Goal: Task Accomplishment & Management: Complete application form

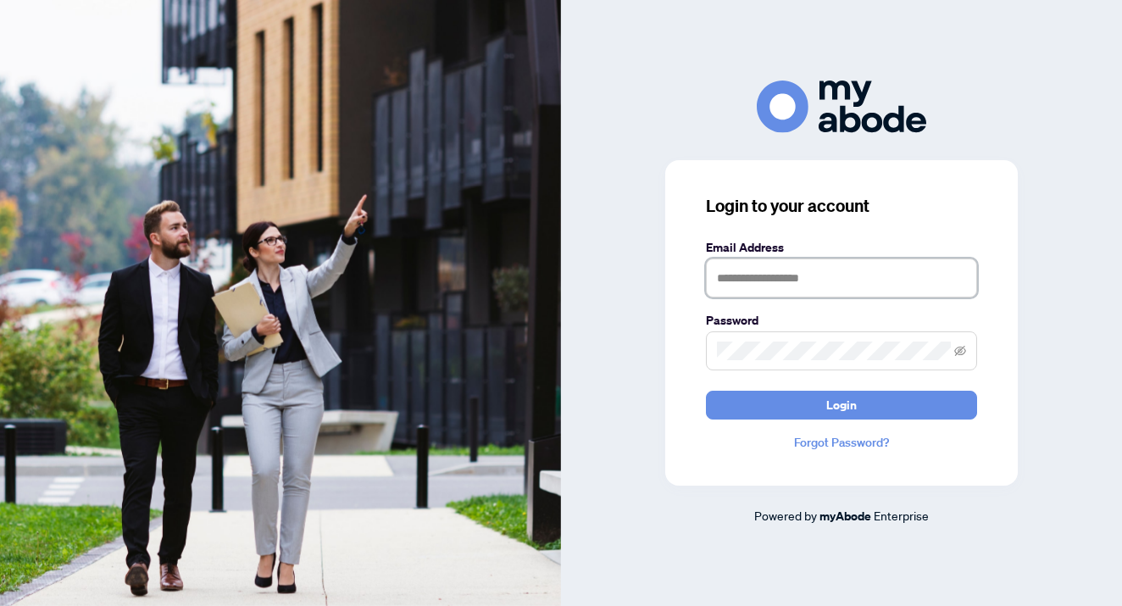
type input "**********"
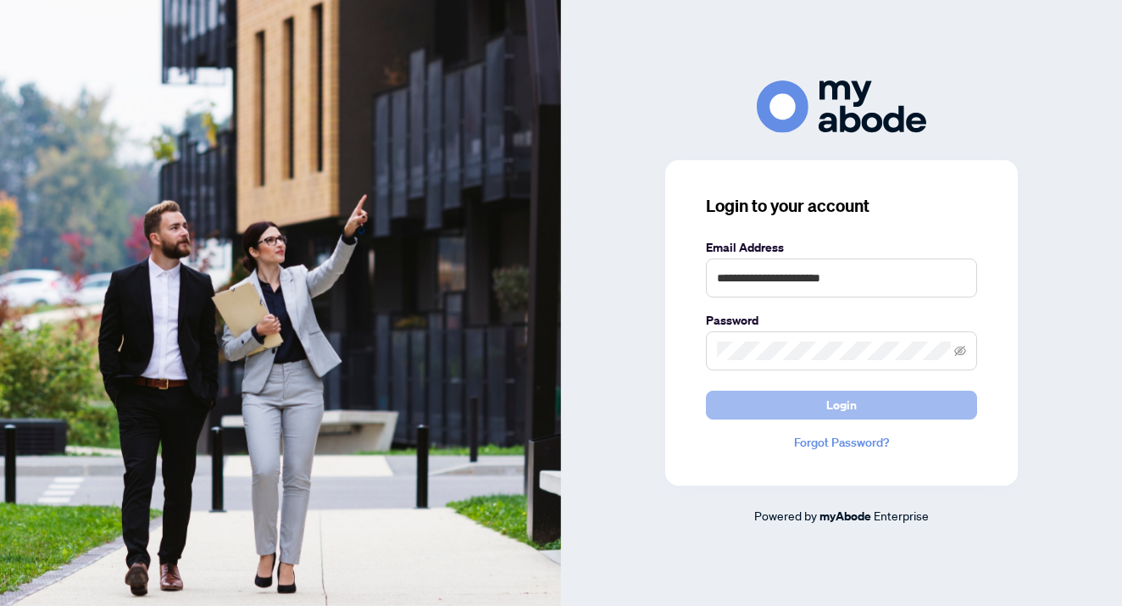
click at [846, 408] on span "Login" at bounding box center [841, 404] width 31 height 27
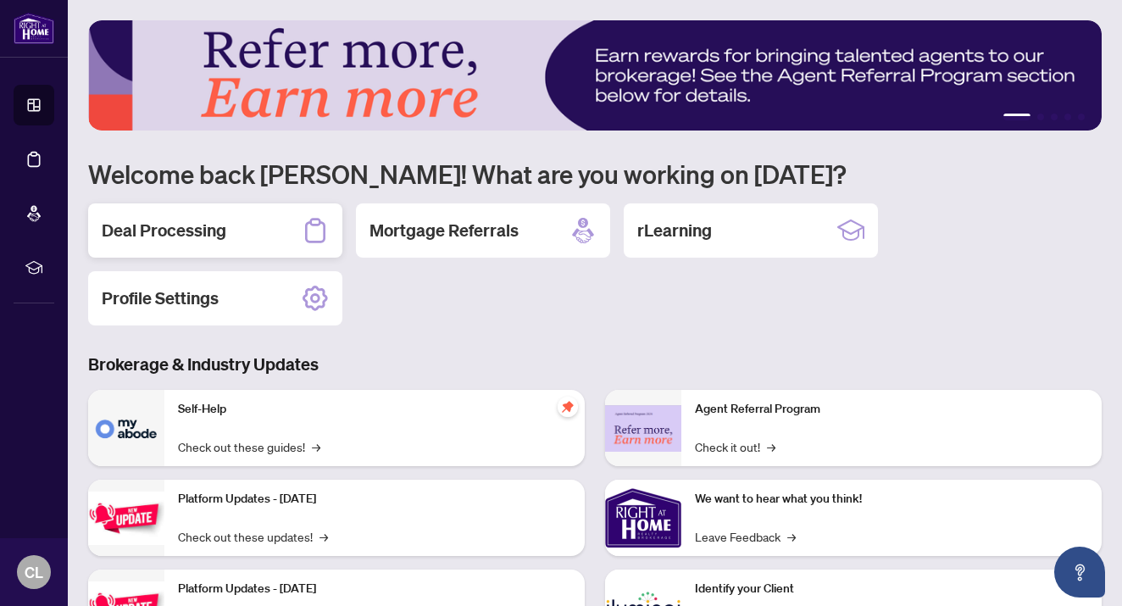
click at [284, 236] on div "Deal Processing" at bounding box center [215, 230] width 254 height 54
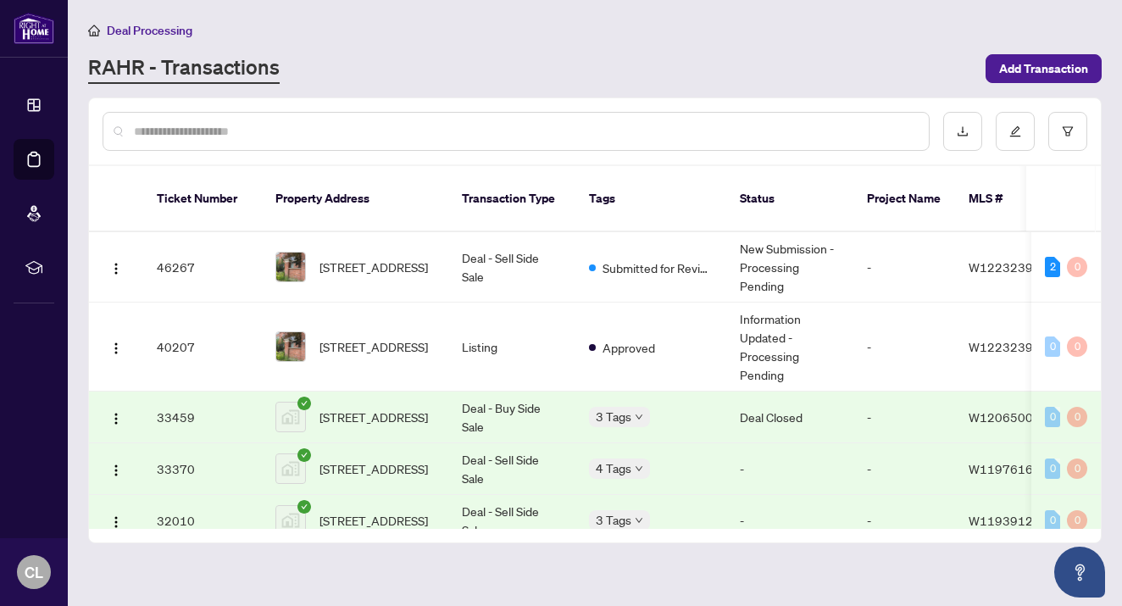
click at [373, 268] on td "[STREET_ADDRESS]" at bounding box center [355, 267] width 186 height 70
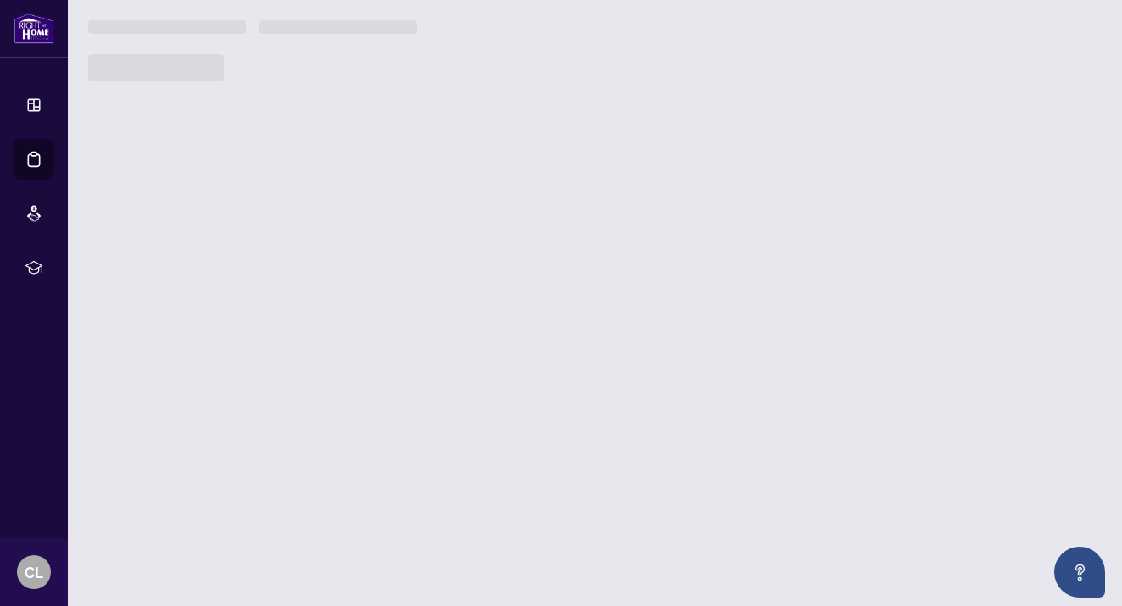
click at [373, 268] on main "Deal Processing [PERSON_NAME] - Transactions Add Transaction Ticket Number Prop…" at bounding box center [595, 303] width 1054 height 606
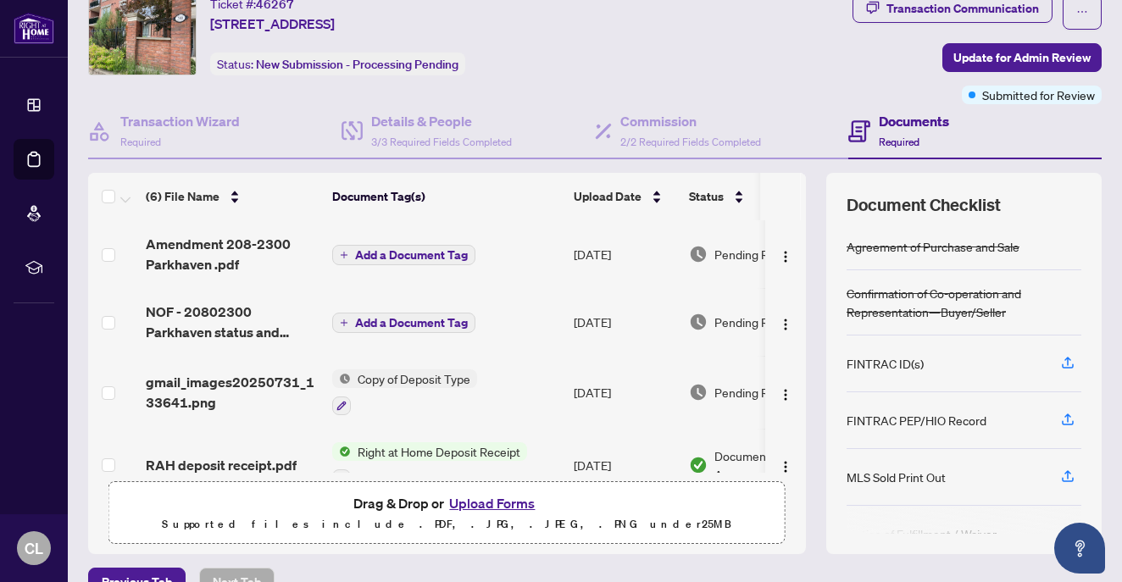
click at [387, 251] on span "Add a Document Tag" at bounding box center [411, 255] width 113 height 12
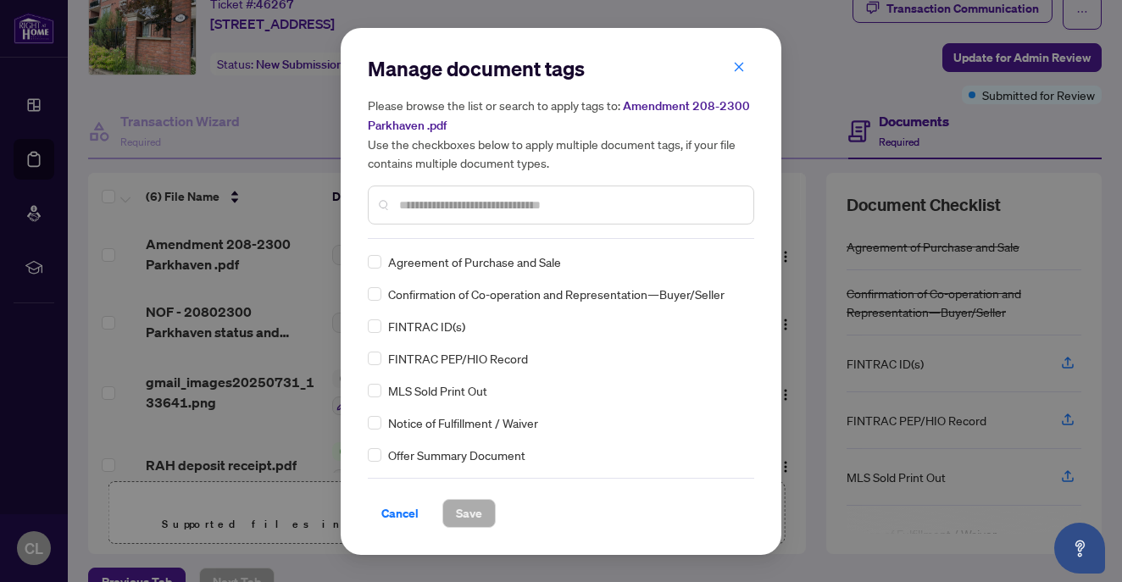
click at [424, 236] on div "Manage document tags Please browse the list or search to apply tags to: Amendme…" at bounding box center [561, 147] width 386 height 184
click at [428, 201] on input "text" at bounding box center [569, 205] width 341 height 19
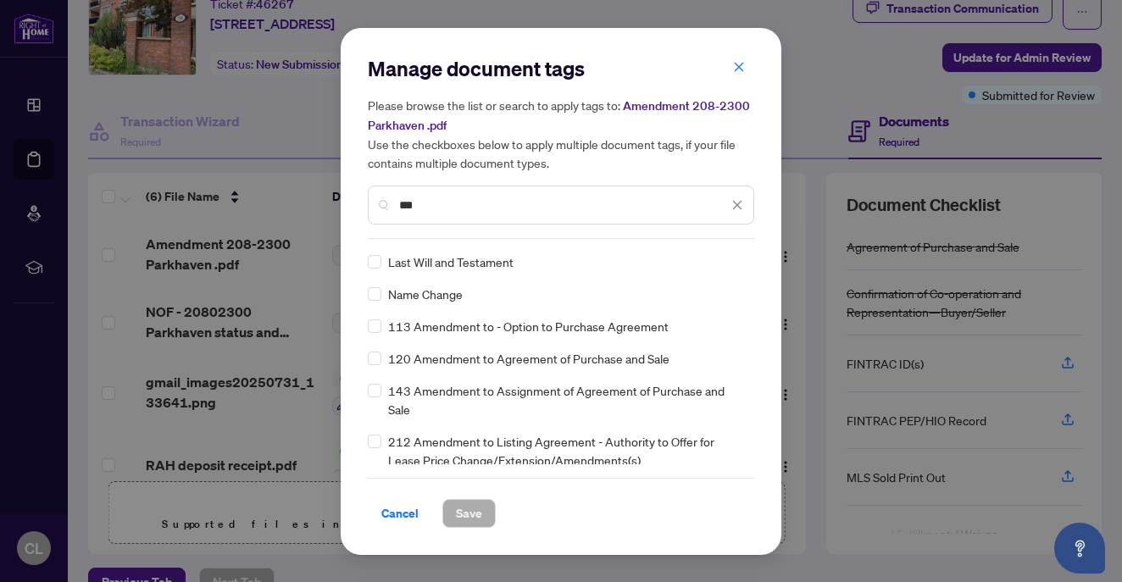
type input "***"
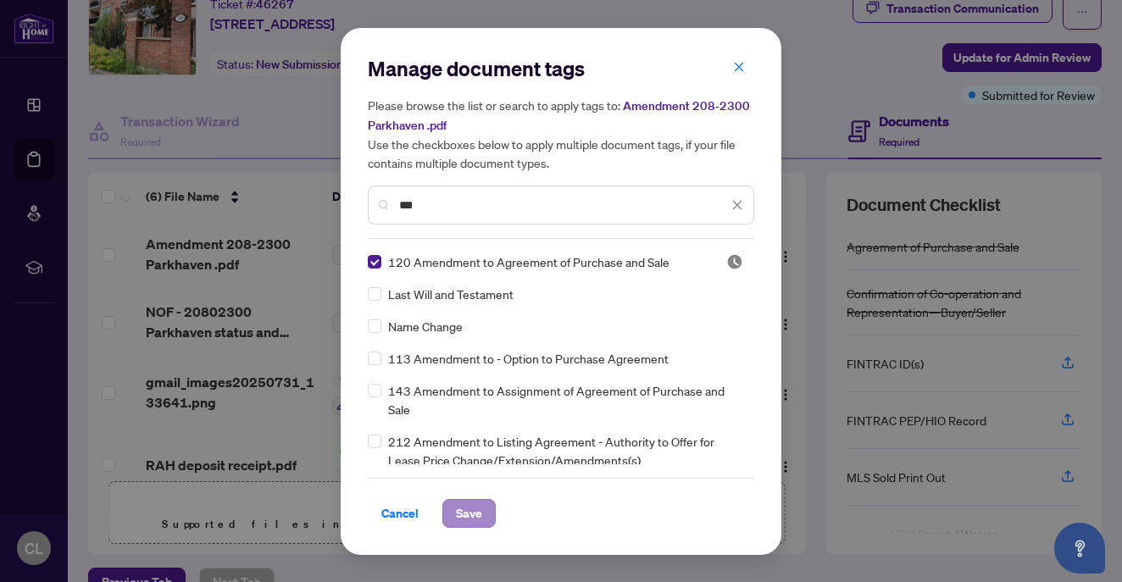
click at [479, 515] on span "Save" at bounding box center [469, 513] width 26 height 27
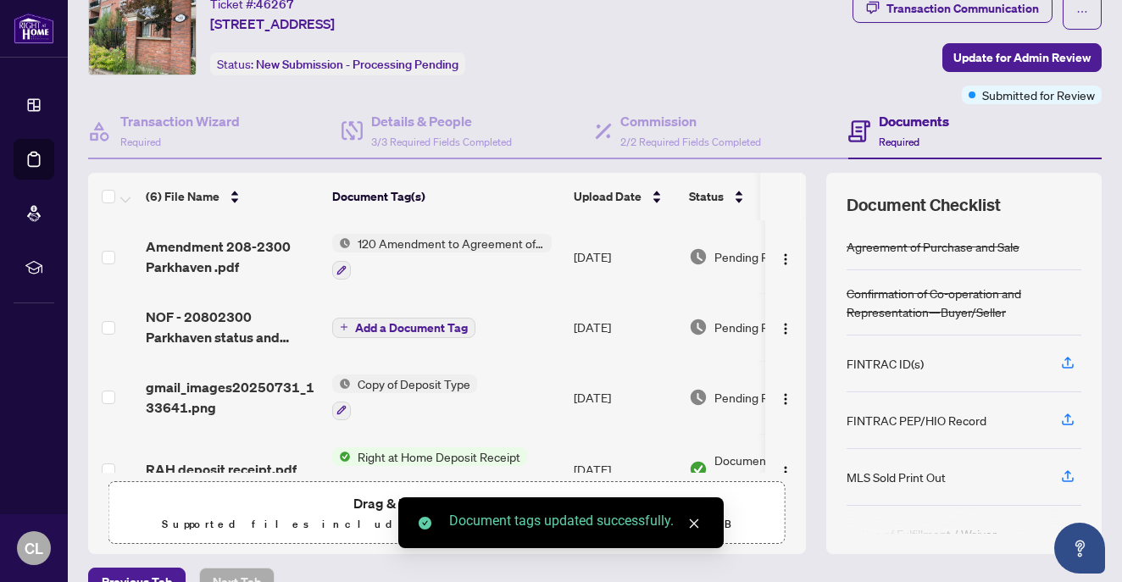
click at [387, 327] on span "Add a Document Tag" at bounding box center [411, 328] width 113 height 12
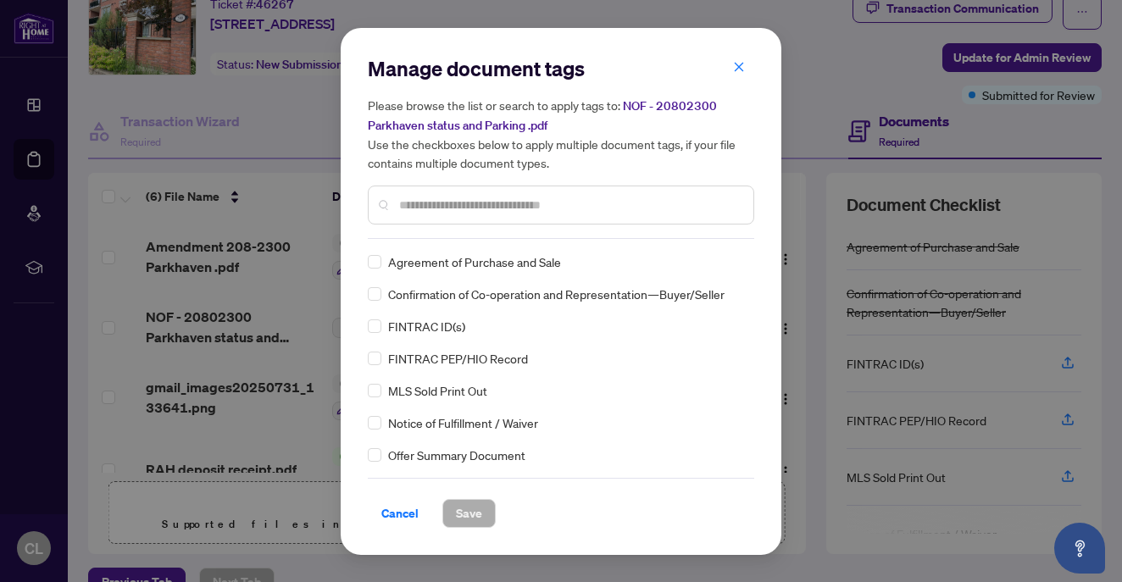
click at [478, 234] on div "Manage document tags Please browse the list or search to apply tags to: NOF - 2…" at bounding box center [561, 147] width 386 height 184
click at [454, 197] on input "text" at bounding box center [569, 205] width 341 height 19
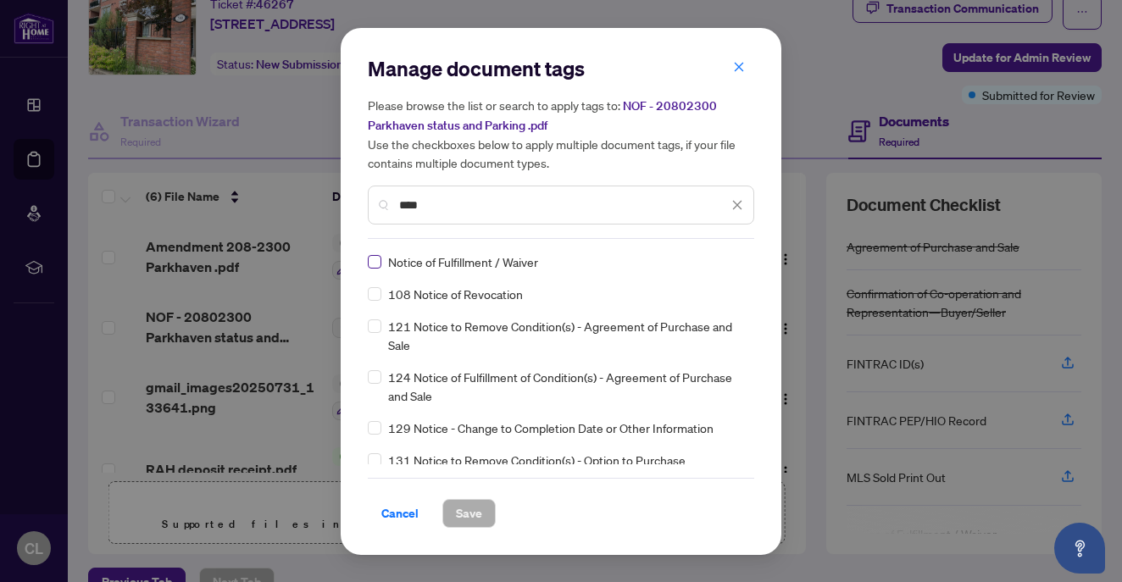
type input "****"
click at [379, 262] on span at bounding box center [375, 262] width 14 height 14
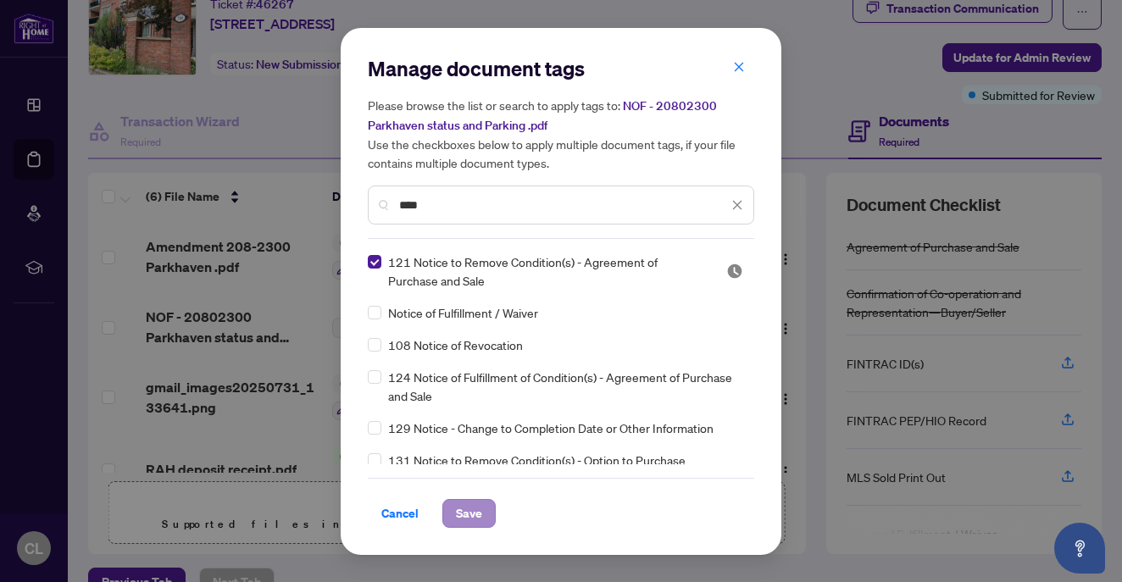
click at [479, 513] on span "Save" at bounding box center [469, 513] width 26 height 27
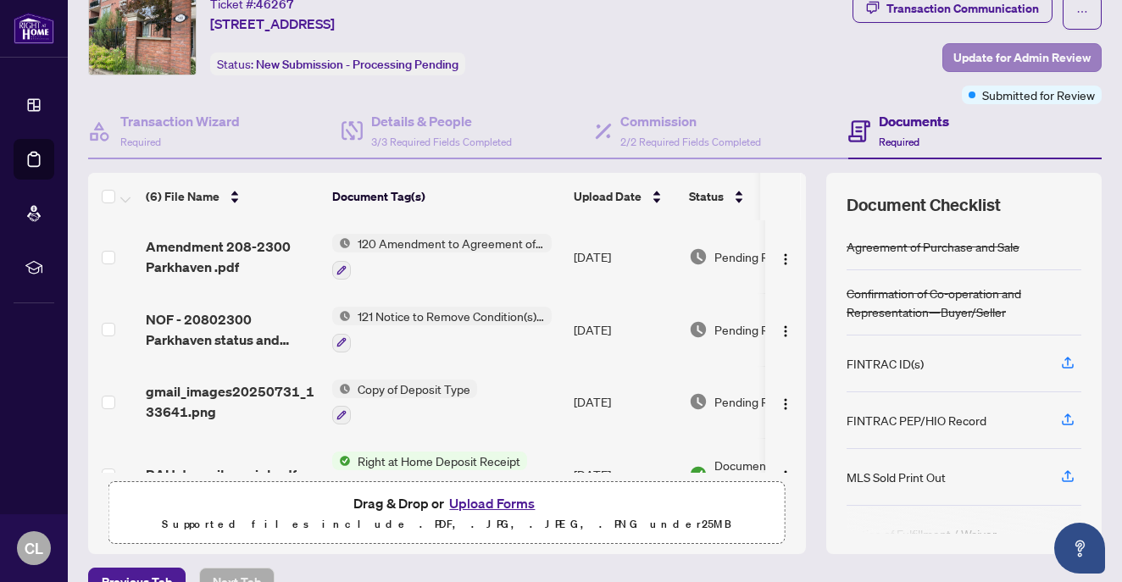
click at [1008, 60] on span "Update for Admin Review" at bounding box center [1021, 57] width 137 height 27
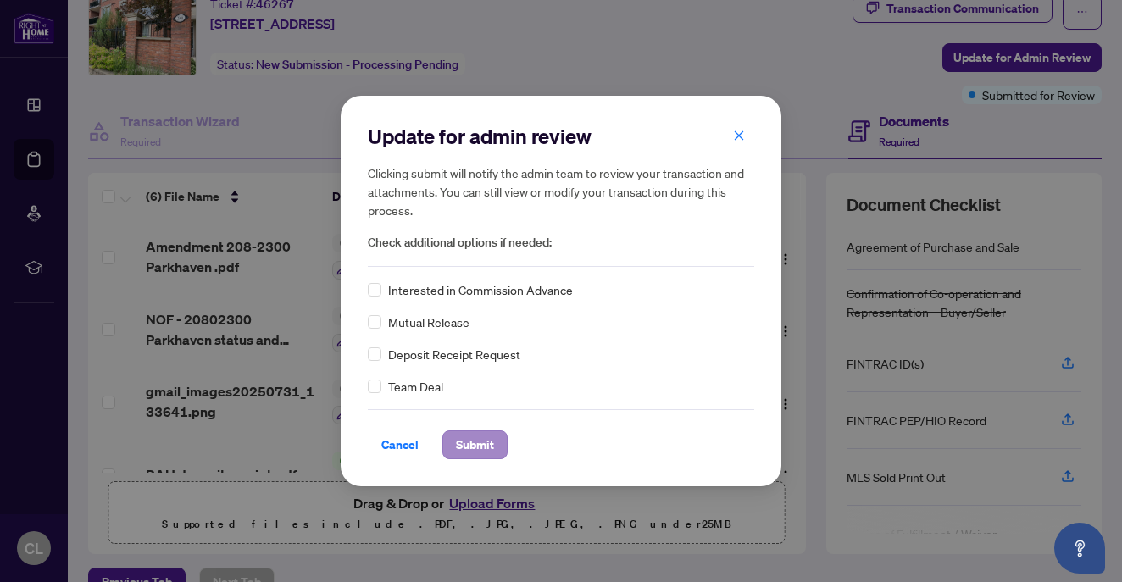
click at [470, 447] on span "Submit" at bounding box center [475, 444] width 38 height 27
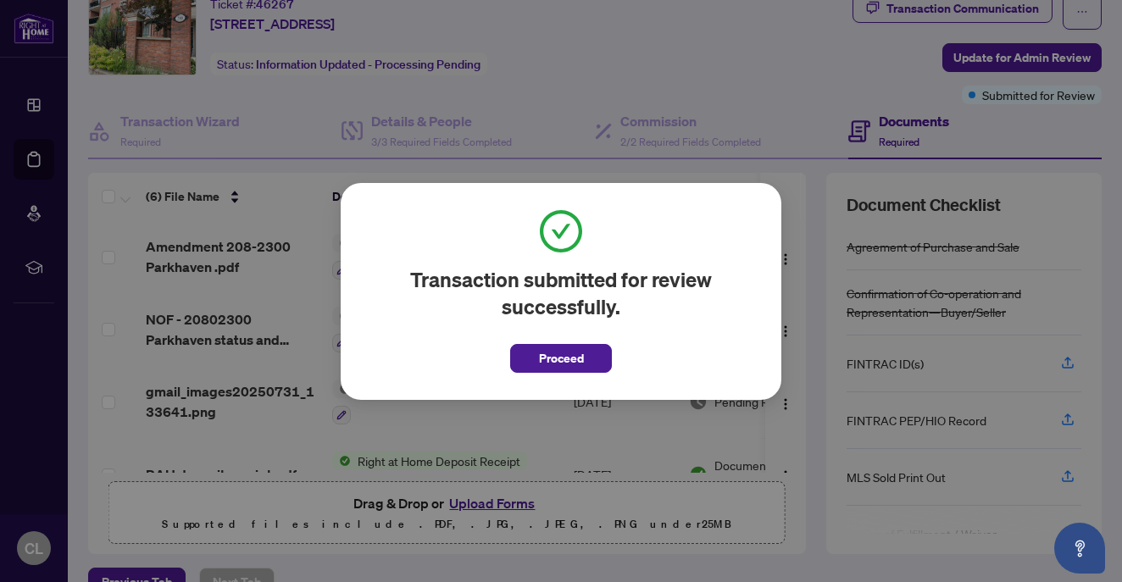
click at [655, 85] on div "Transaction submitted for review successfully. Proceed Cancel OK" at bounding box center [561, 291] width 1122 height 582
click at [573, 359] on span "Proceed" at bounding box center [561, 358] width 45 height 27
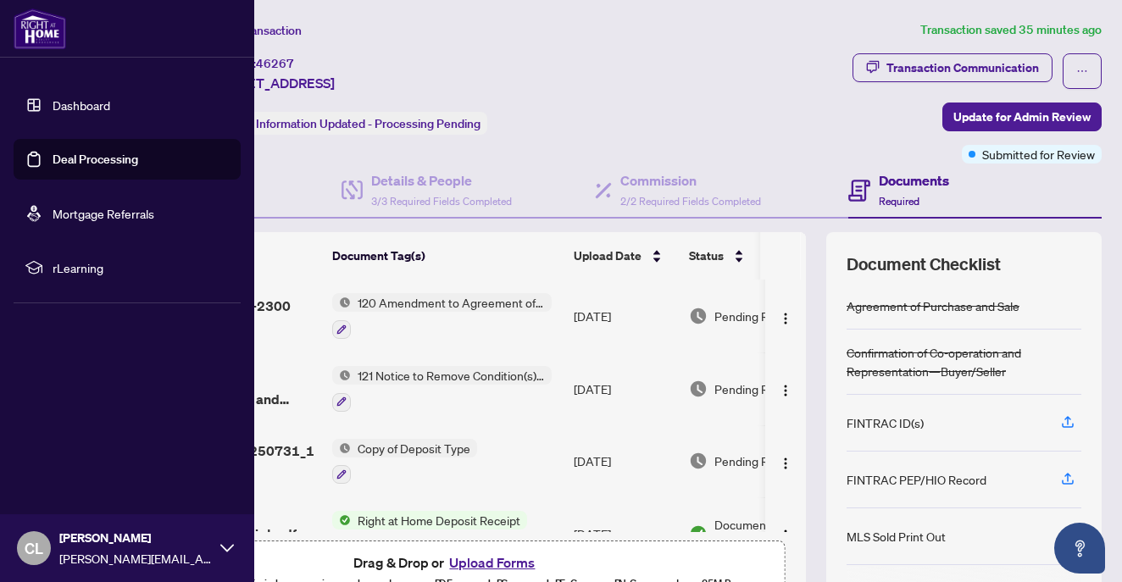
click at [229, 549] on icon at bounding box center [227, 548] width 14 height 8
click at [76, 446] on span "Logout" at bounding box center [68, 447] width 38 height 27
